Goal: Task Accomplishment & Management: Use online tool/utility

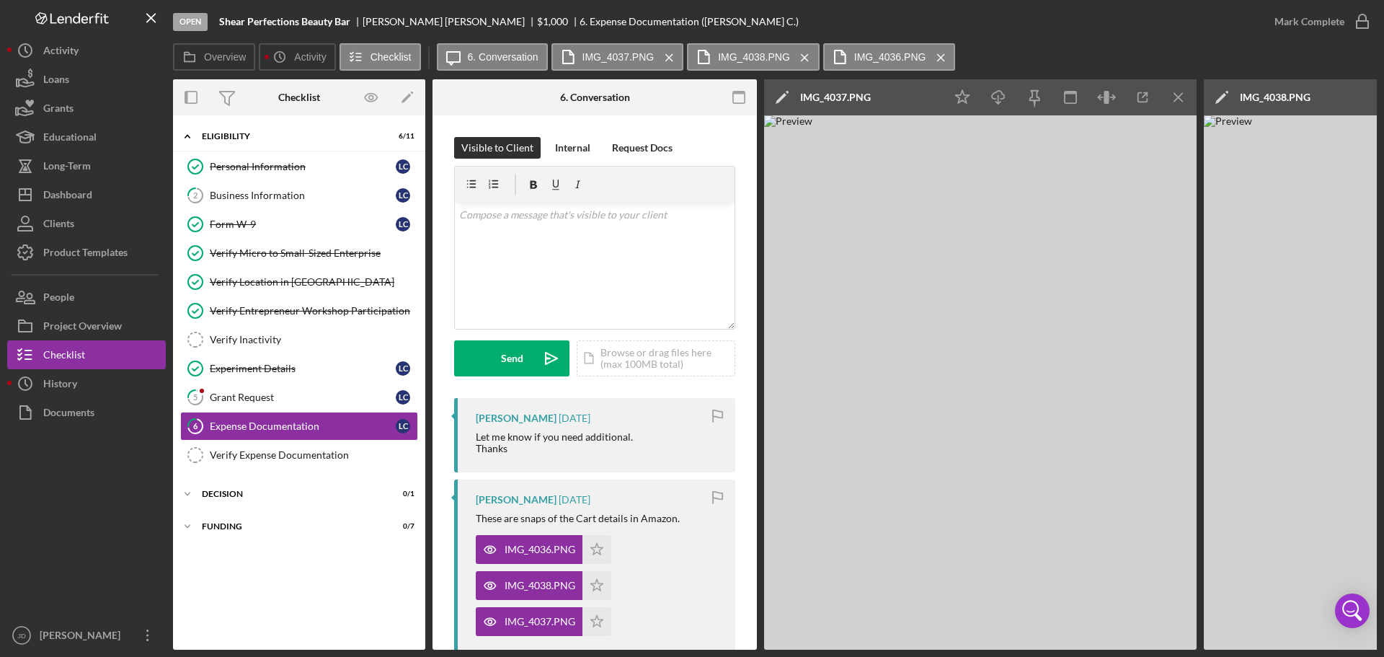
scroll to position [144, 0]
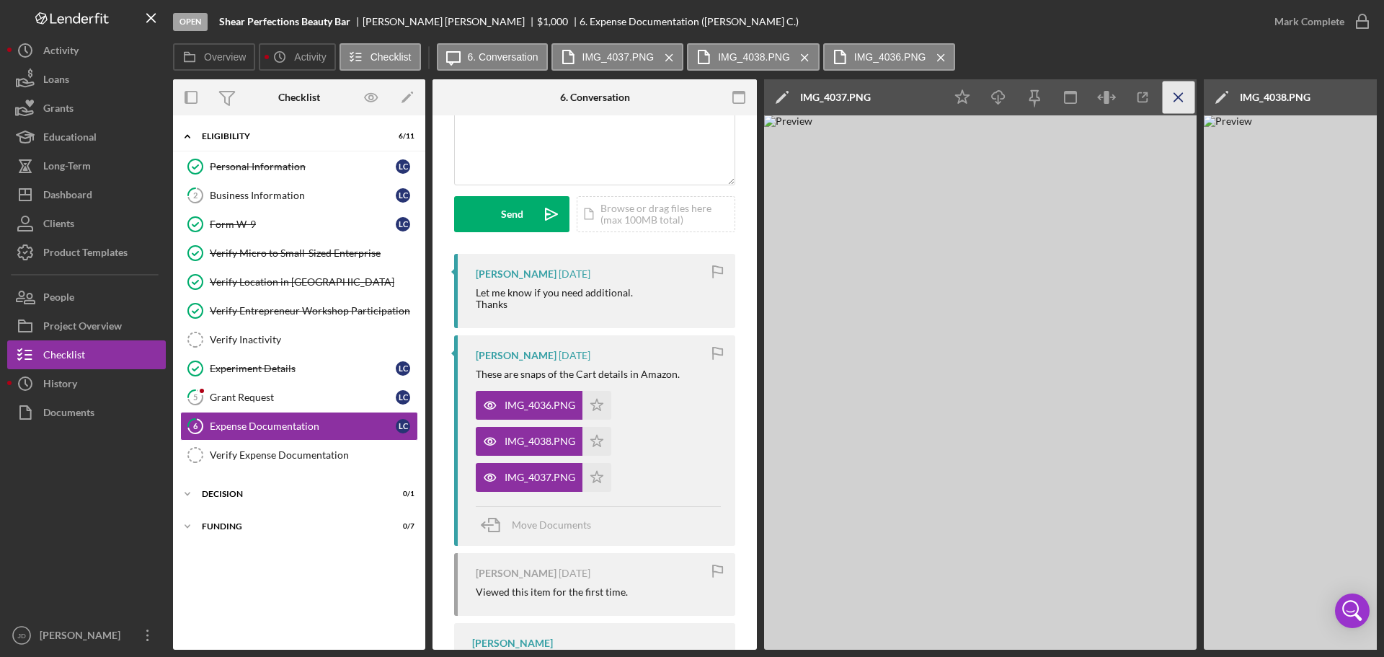
click at [1182, 97] on icon "Icon/Menu Close" at bounding box center [1179, 97] width 32 height 32
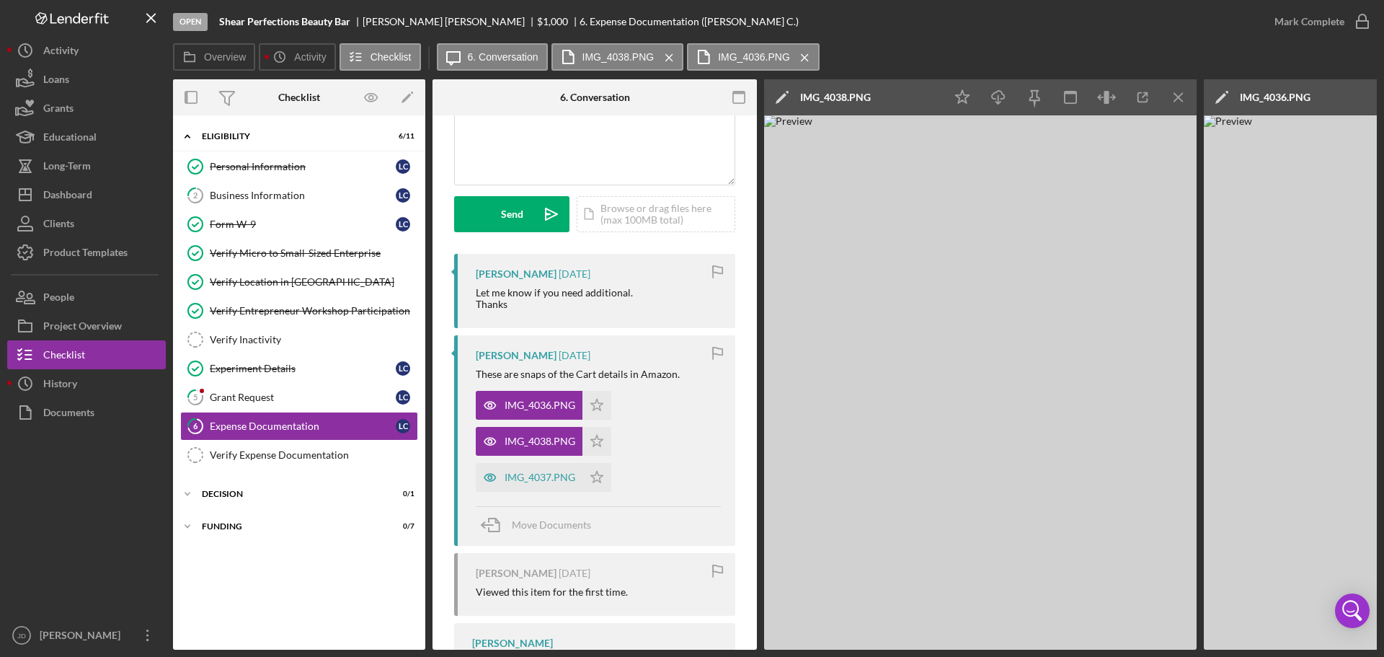
click at [1182, 97] on icon "Icon/Menu Close" at bounding box center [1179, 97] width 32 height 32
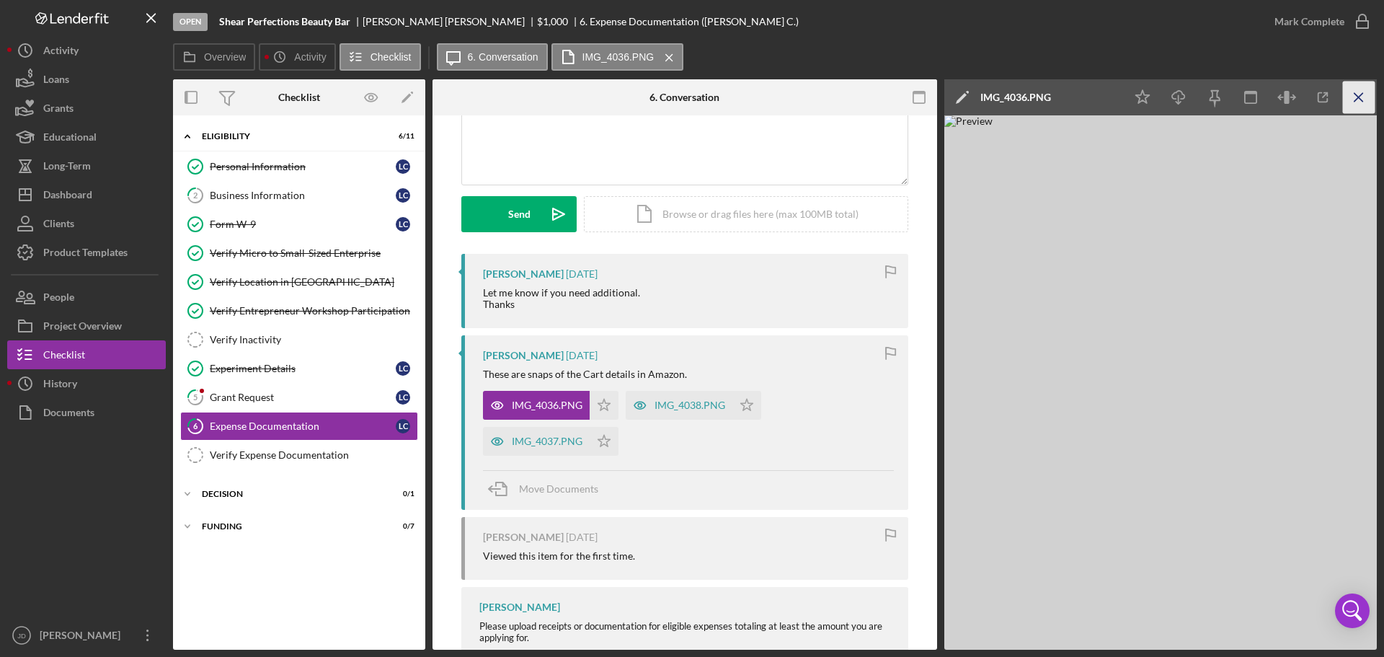
click at [1360, 95] on line "button" at bounding box center [1359, 97] width 8 height 8
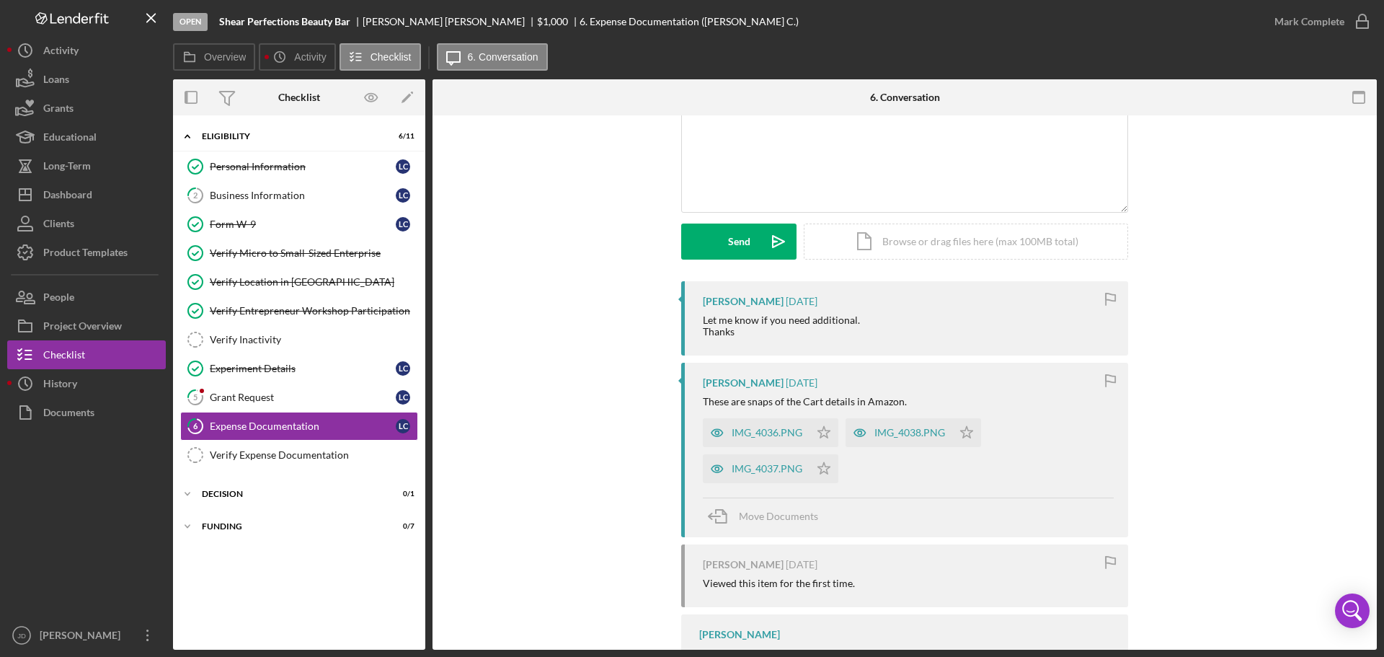
scroll to position [76, 0]
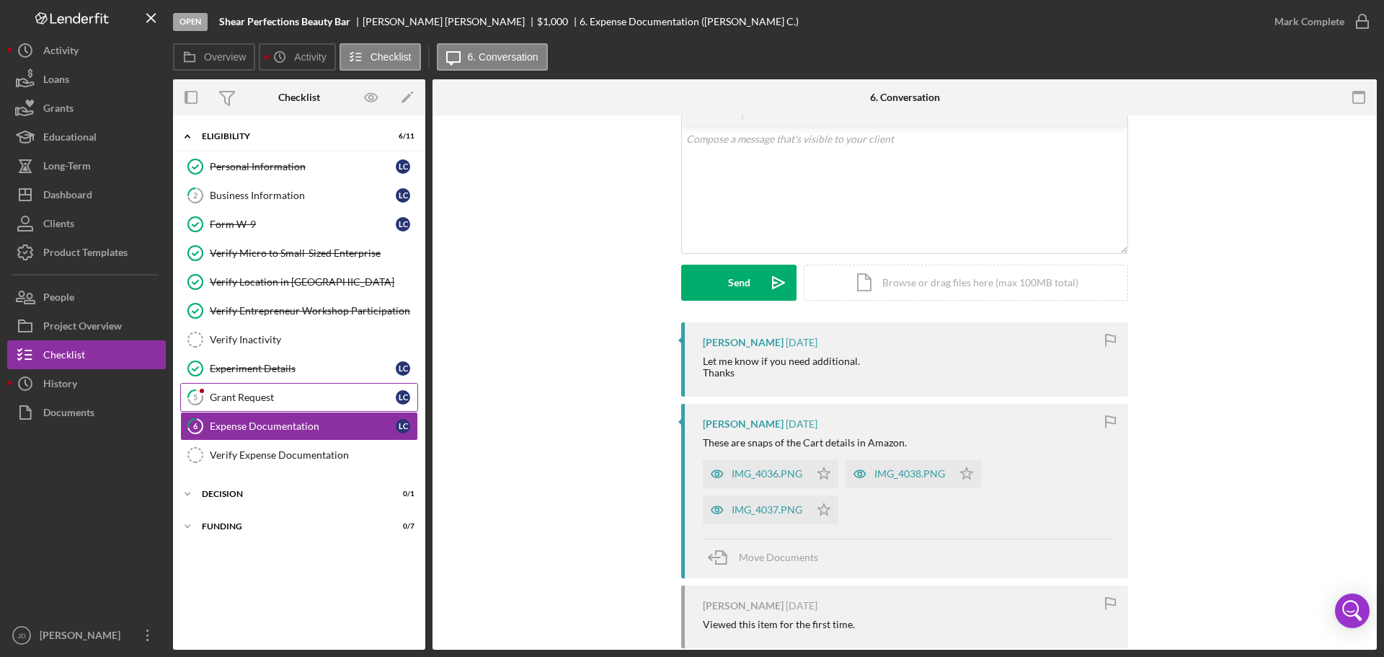
click at [246, 401] on div "Grant Request" at bounding box center [303, 397] width 186 height 12
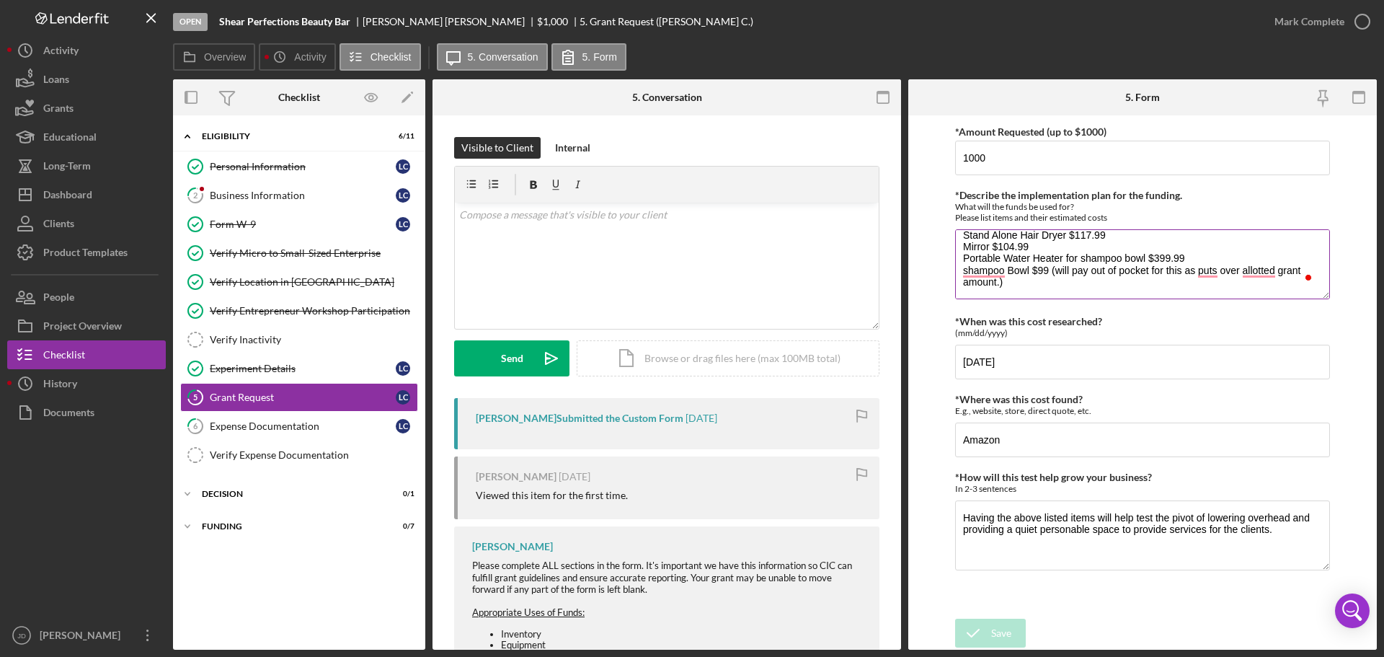
scroll to position [23, 0]
click at [1365, 20] on icon "button" at bounding box center [1363, 22] width 36 height 36
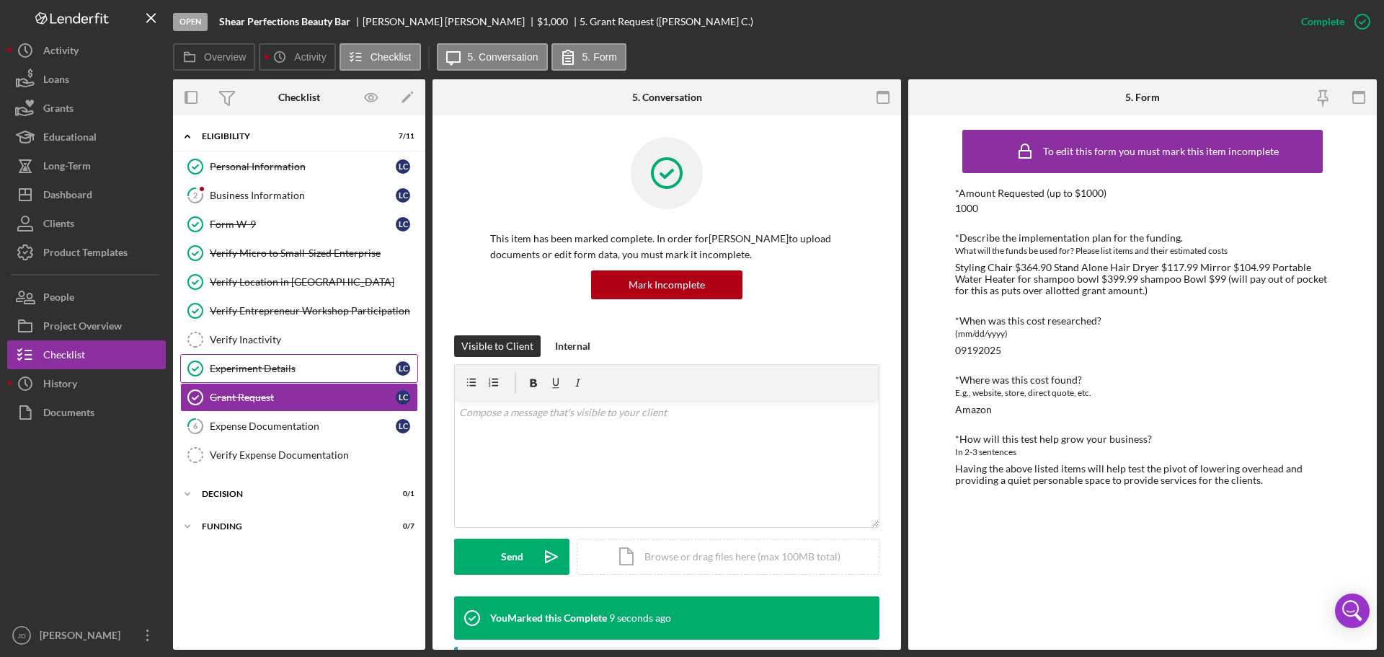
click at [252, 367] on div "Experiment Details" at bounding box center [303, 369] width 186 height 12
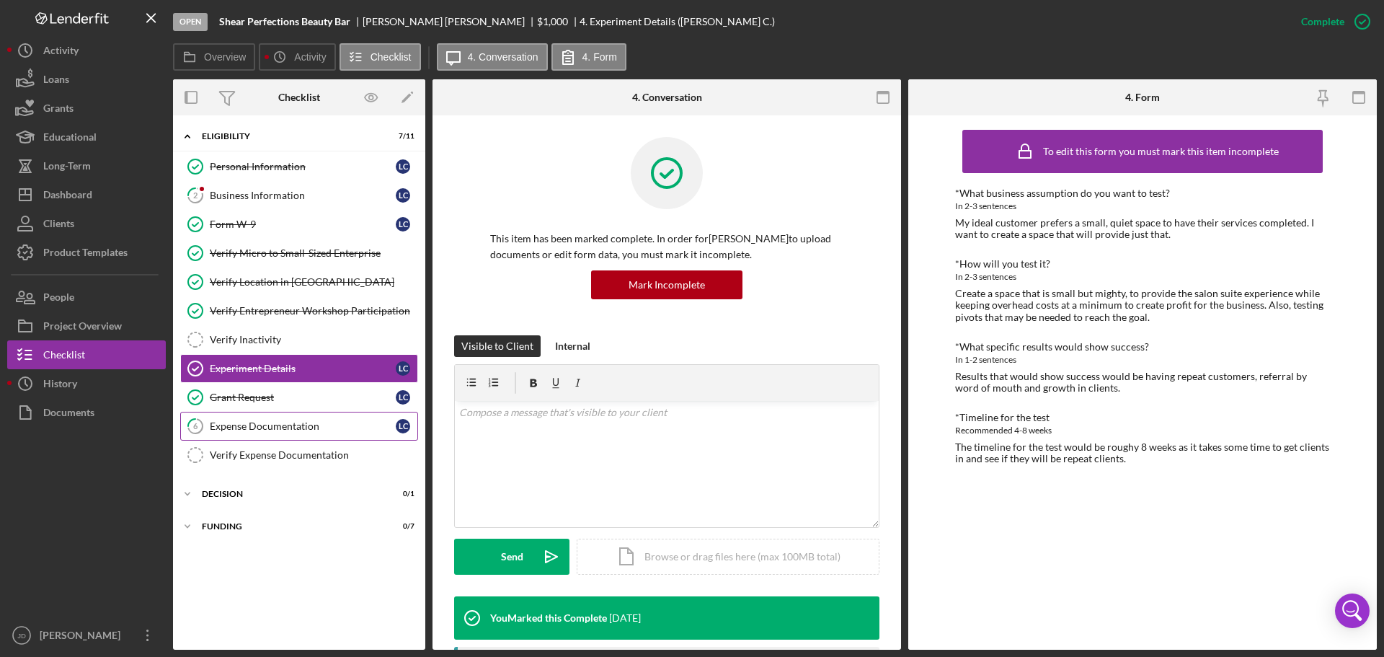
click at [273, 418] on link "6 Expense Documentation L C" at bounding box center [299, 426] width 238 height 29
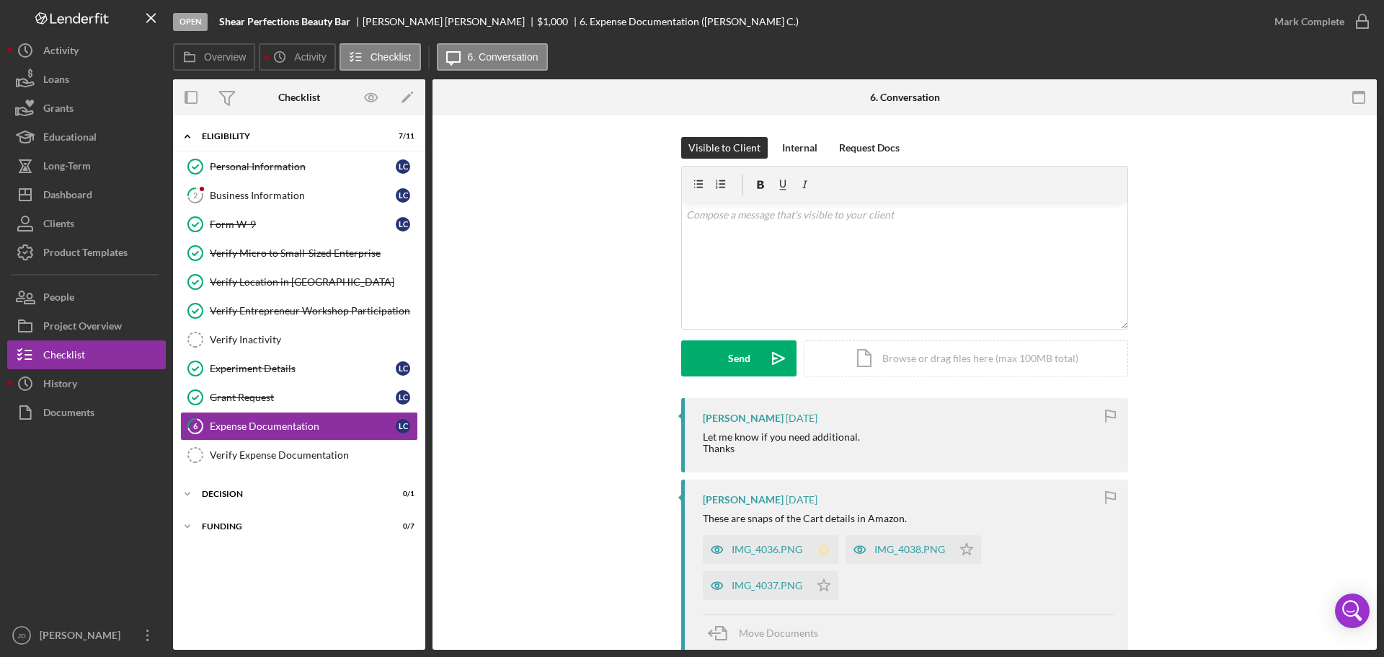
click at [821, 553] on icon "Icon/Star" at bounding box center [824, 549] width 29 height 29
drag, startPoint x: 824, startPoint y: 588, endPoint x: 885, endPoint y: 575, distance: 62.8
click at [824, 588] on icon "Icon/Star" at bounding box center [824, 585] width 29 height 29
click at [960, 551] on icon "Icon/Star" at bounding box center [966, 549] width 29 height 29
click at [1365, 17] on icon "button" at bounding box center [1363, 22] width 36 height 36
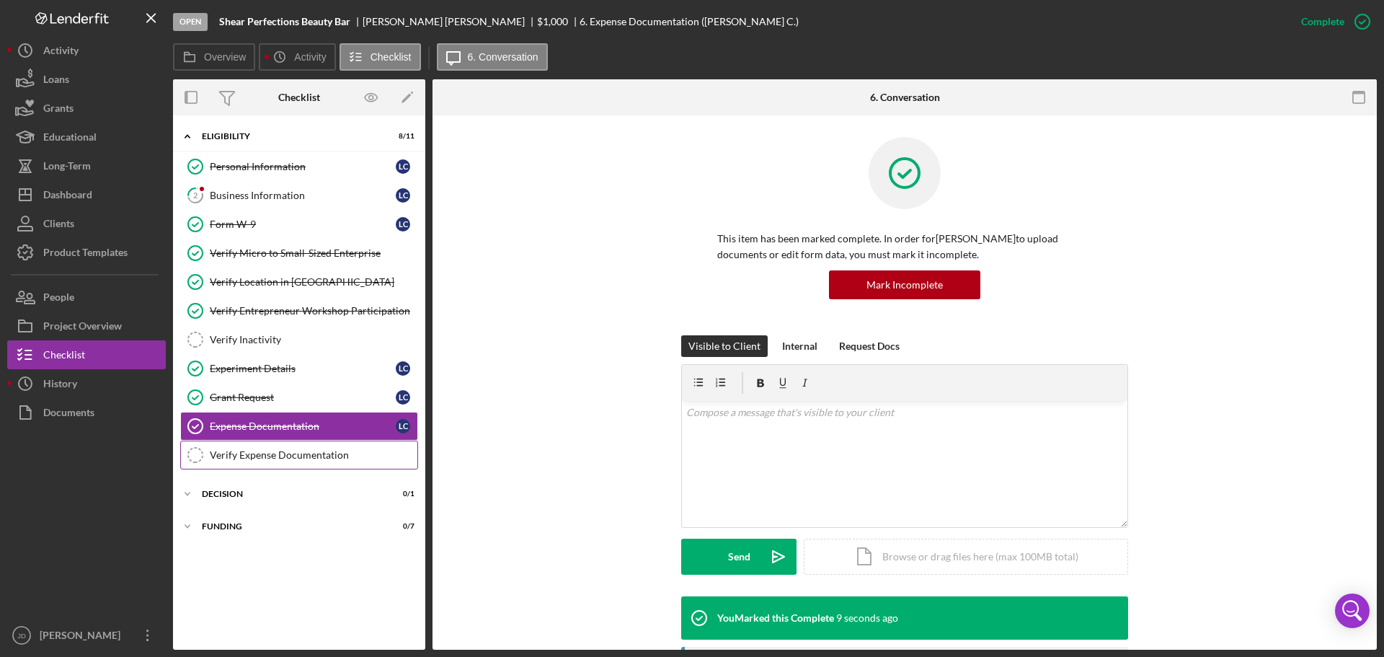
click at [241, 460] on div "Verify Expense Documentation" at bounding box center [314, 455] width 208 height 12
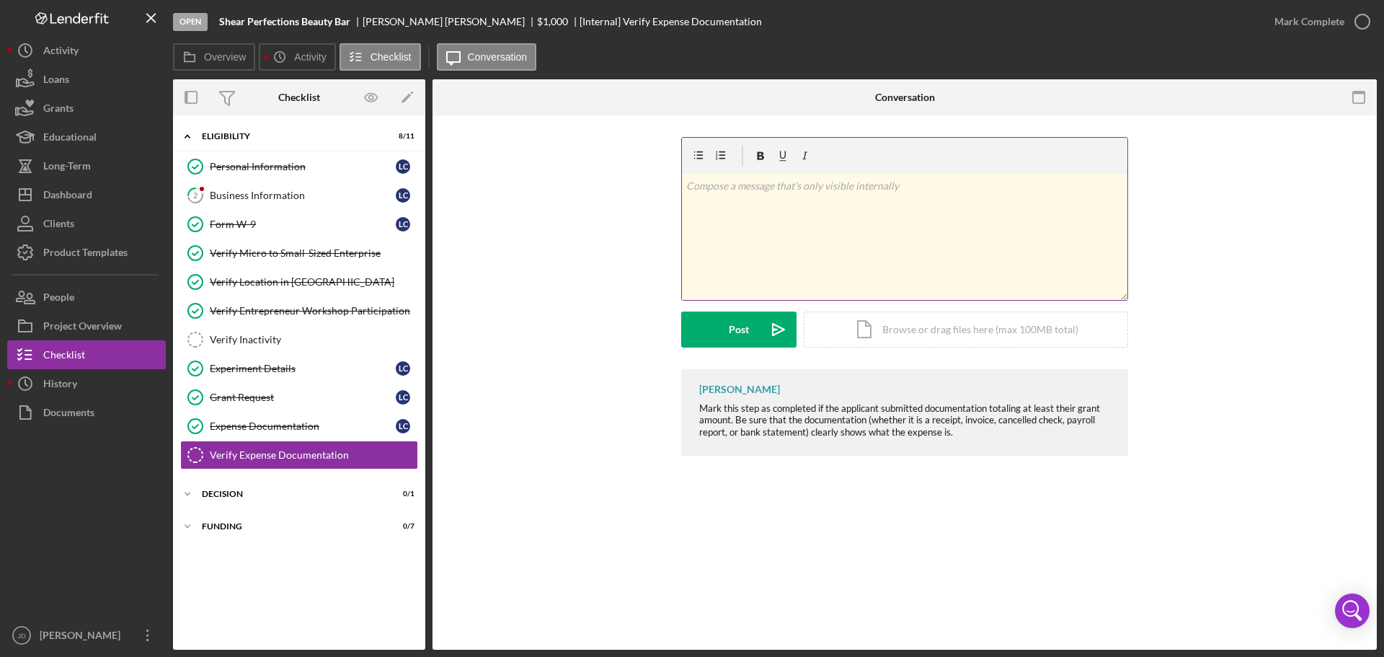
click at [747, 188] on p at bounding box center [905, 186] width 438 height 16
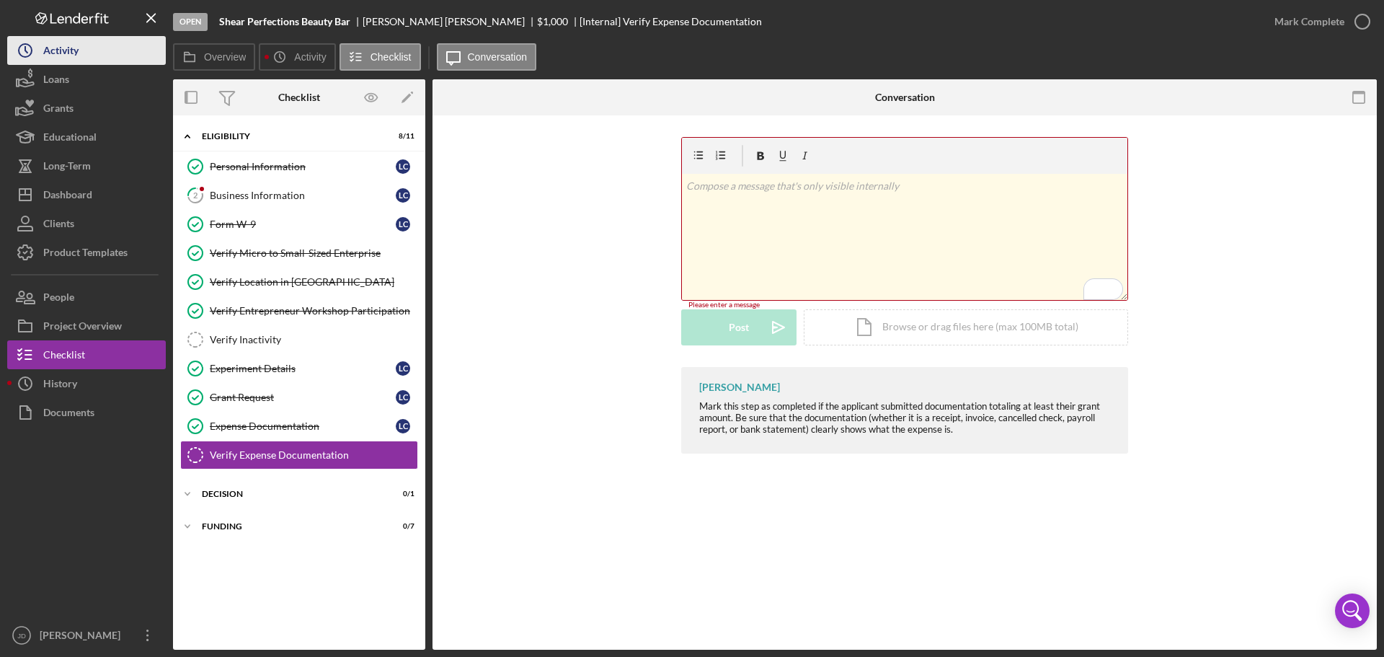
click at [61, 55] on div "Activity" at bounding box center [60, 52] width 35 height 32
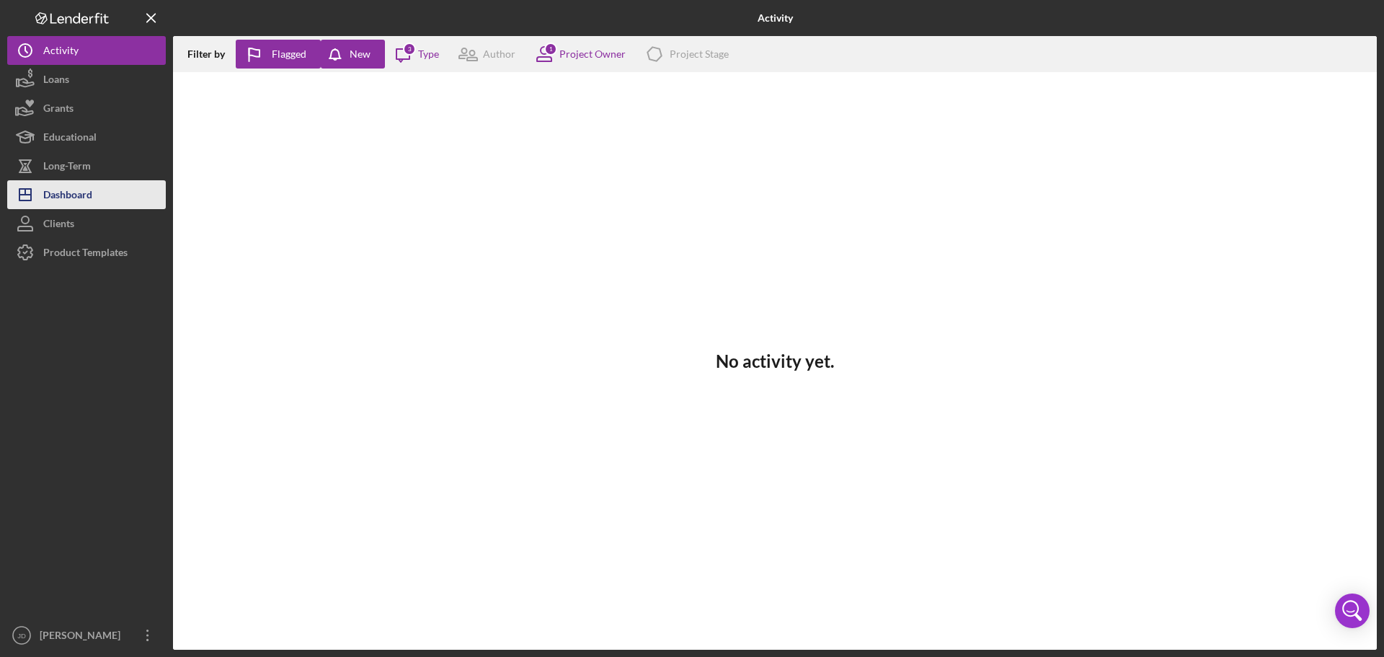
click at [69, 191] on div "Dashboard" at bounding box center [67, 196] width 49 height 32
